Goal: Check status: Check status

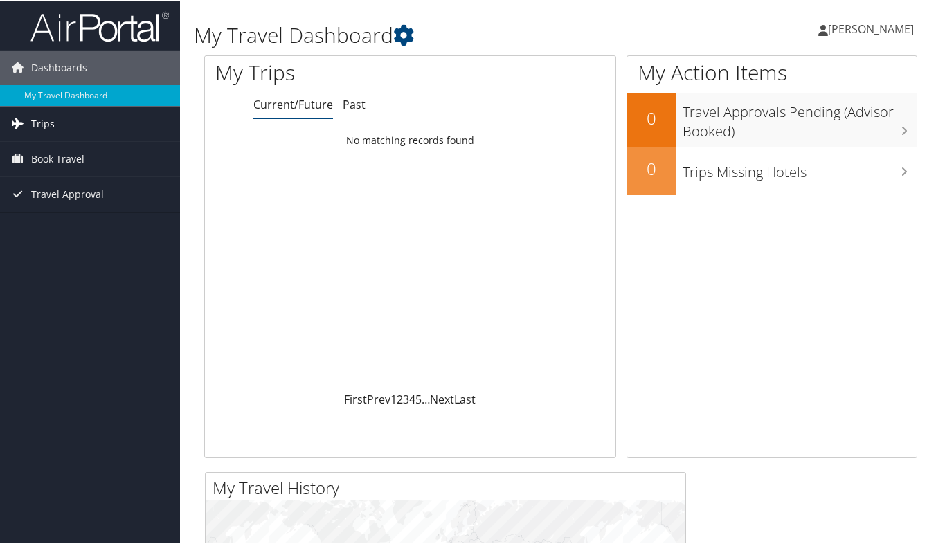
click at [53, 118] on link "Trips" at bounding box center [90, 122] width 180 height 35
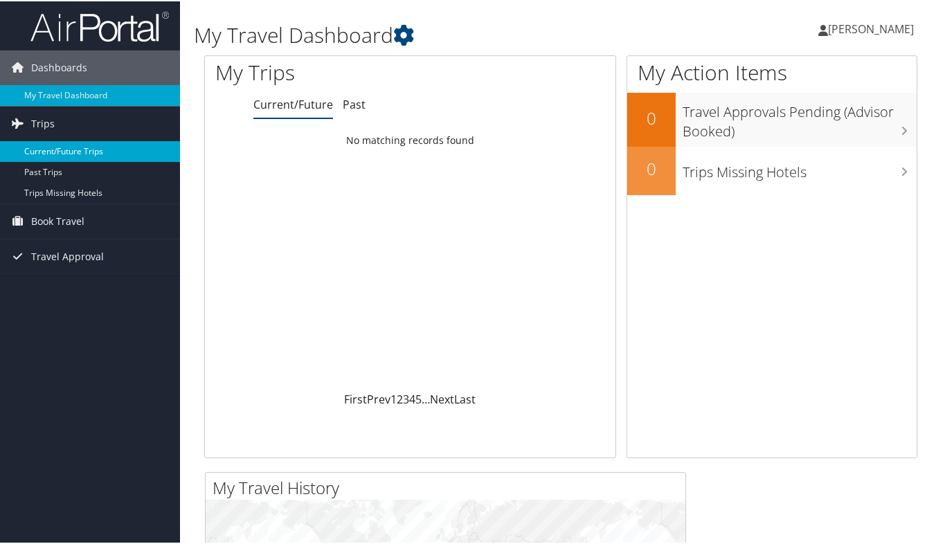
click at [63, 148] on link "Current/Future Trips" at bounding box center [90, 150] width 180 height 21
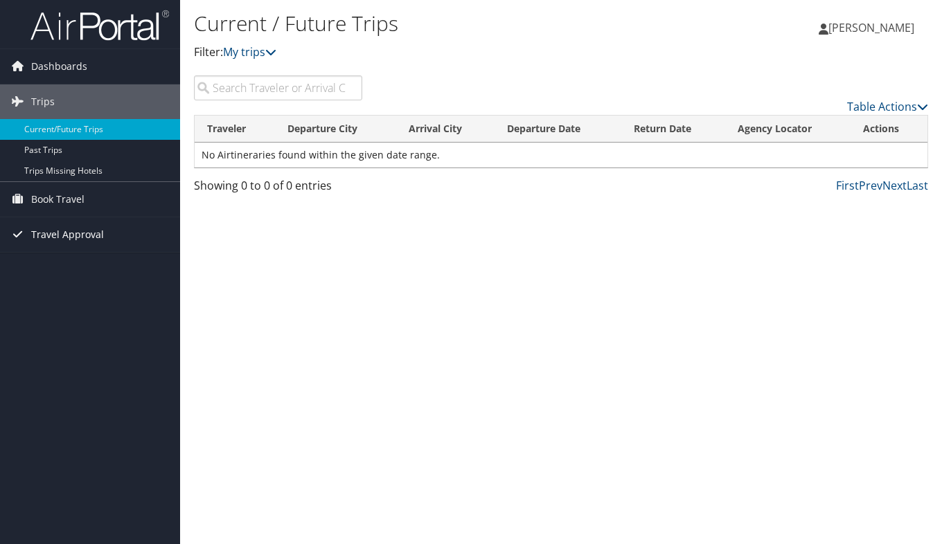
click at [84, 240] on span "Travel Approval" at bounding box center [67, 234] width 73 height 35
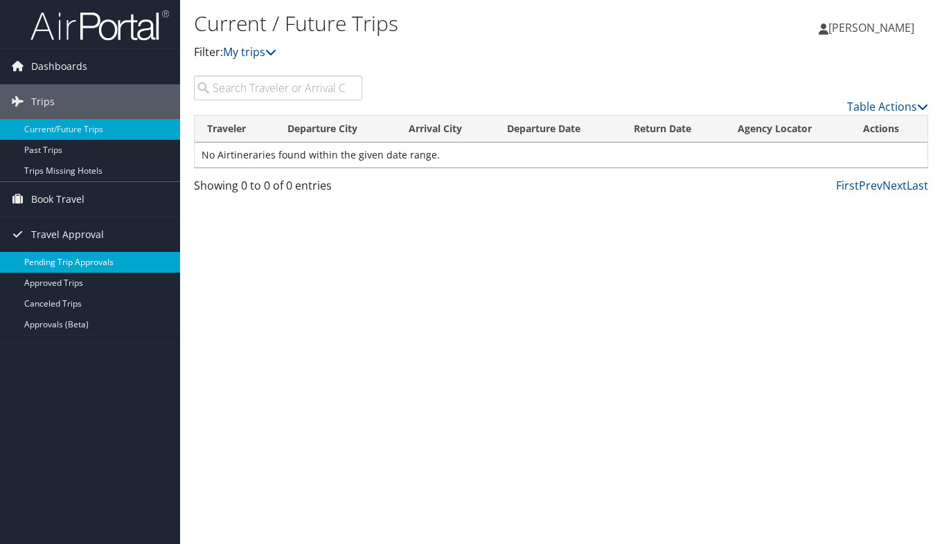
click at [82, 258] on link "Pending Trip Approvals" at bounding box center [90, 262] width 180 height 21
